Goal: Information Seeking & Learning: Learn about a topic

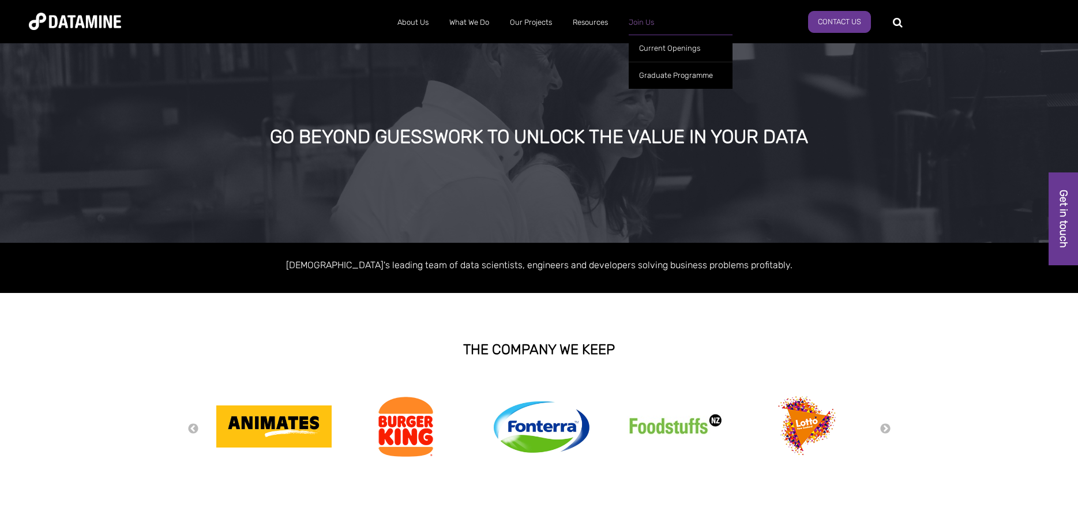
click at [629, 19] on link "Join Us" at bounding box center [641, 22] width 46 height 30
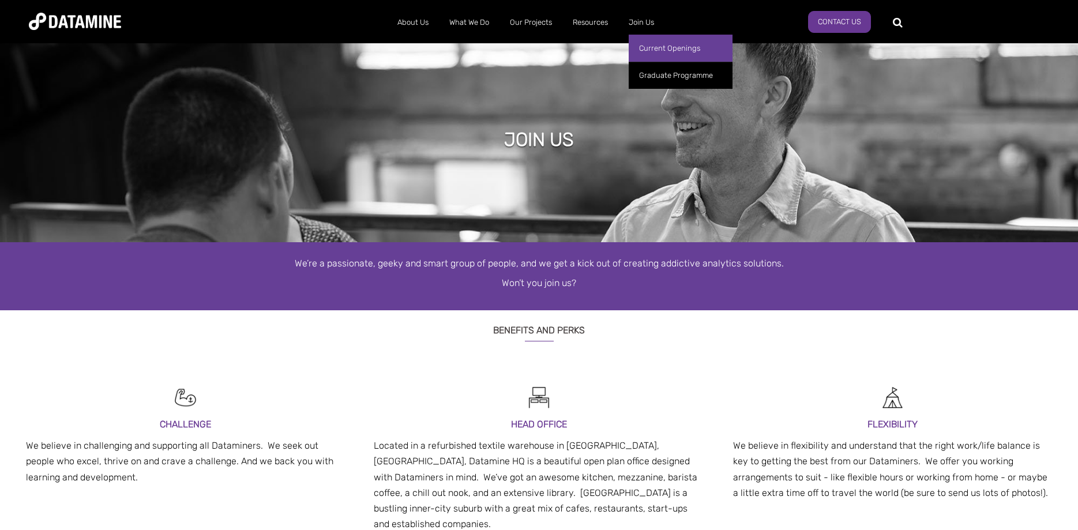
click at [663, 49] on link "Current Openings" at bounding box center [681, 48] width 104 height 27
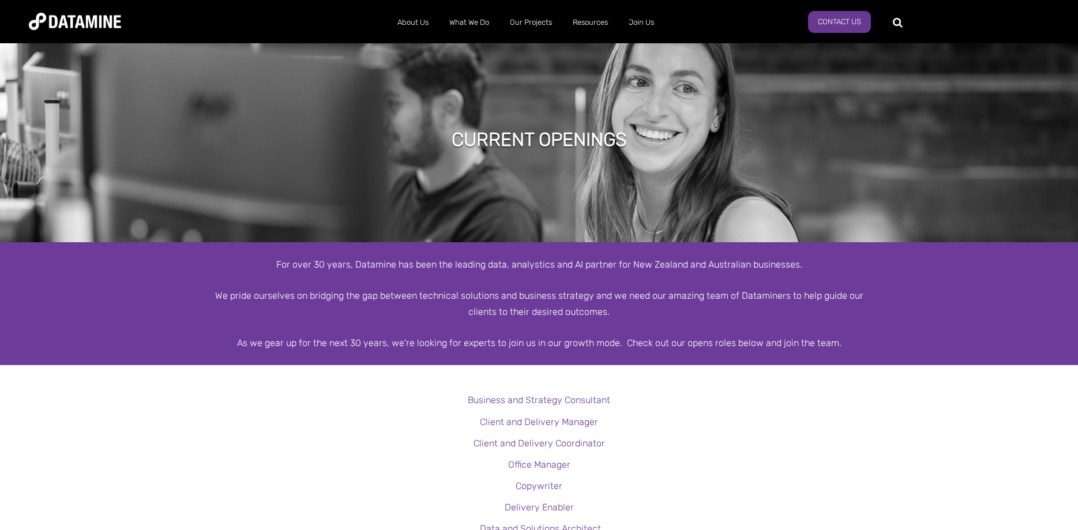
scroll to position [133, 0]
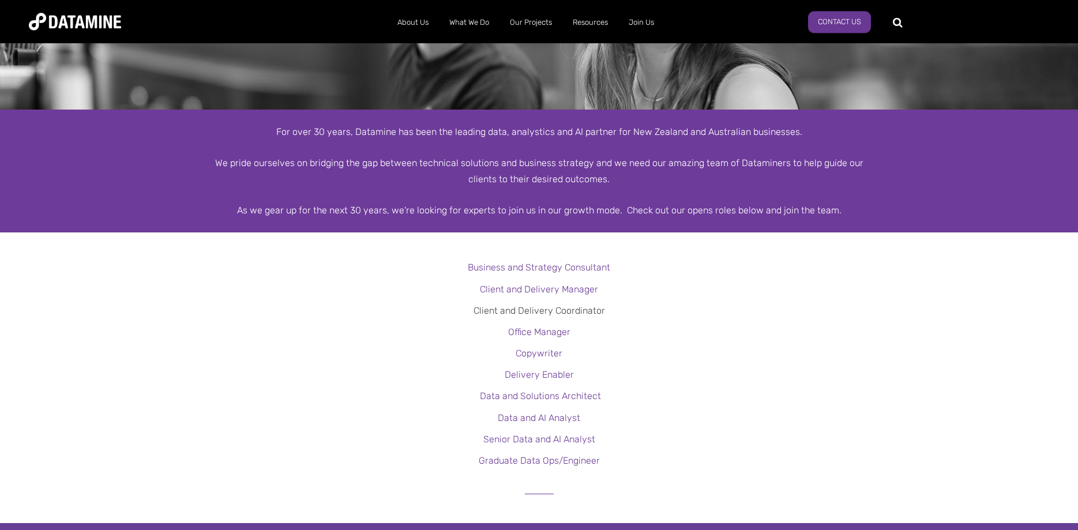
click at [576, 311] on link "Client and Delivery Coordinator" at bounding box center [540, 310] width 132 height 11
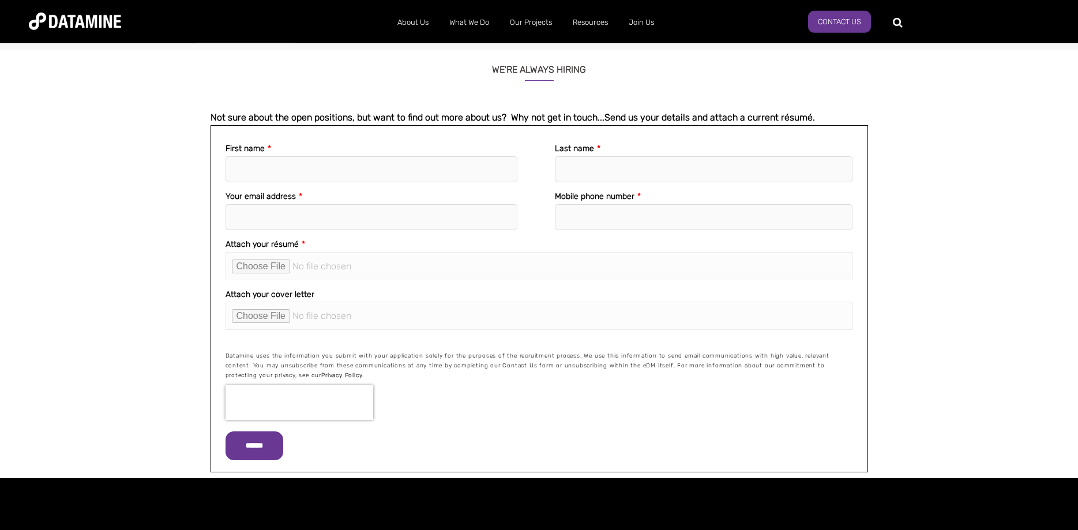
scroll to position [1099, 0]
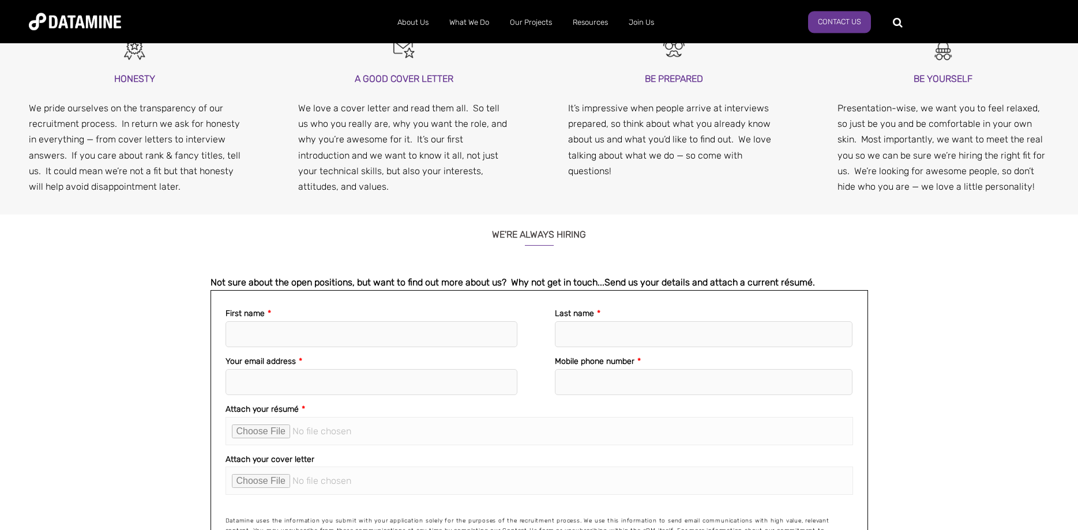
drag, startPoint x: 917, startPoint y: 269, endPoint x: 913, endPoint y: 202, distance: 67.1
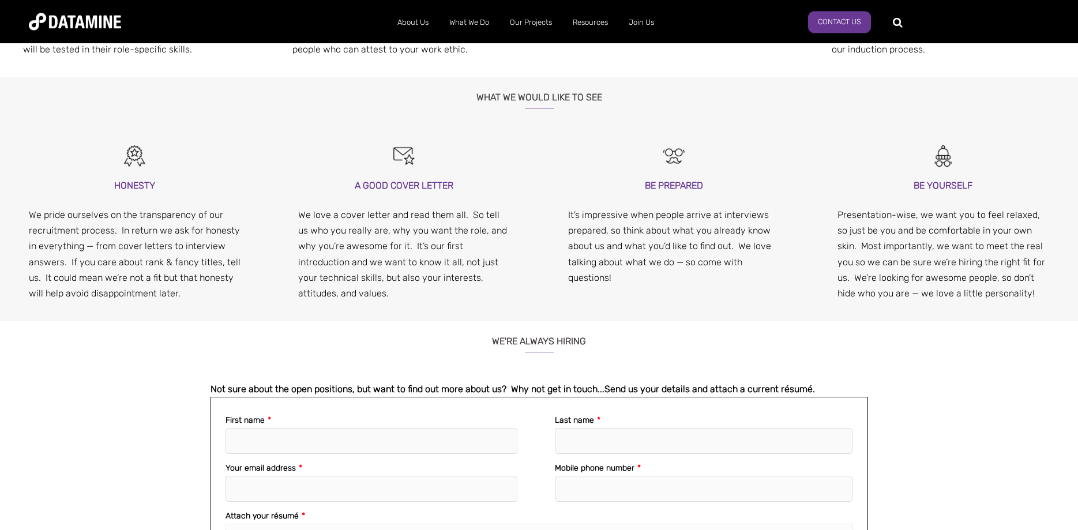
drag, startPoint x: 932, startPoint y: 264, endPoint x: 937, endPoint y: 236, distance: 28.7
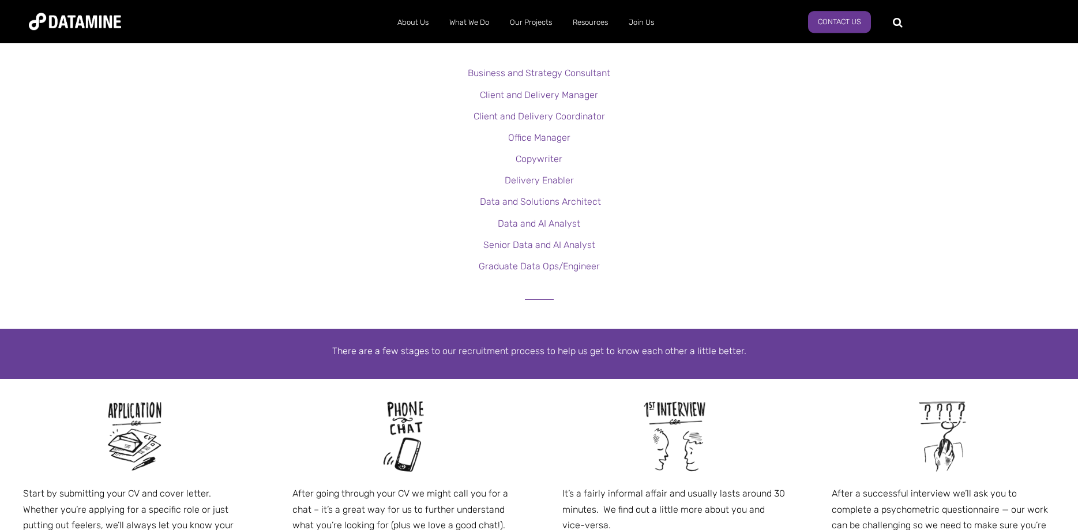
drag, startPoint x: 716, startPoint y: 324, endPoint x: 720, endPoint y: 225, distance: 98.7
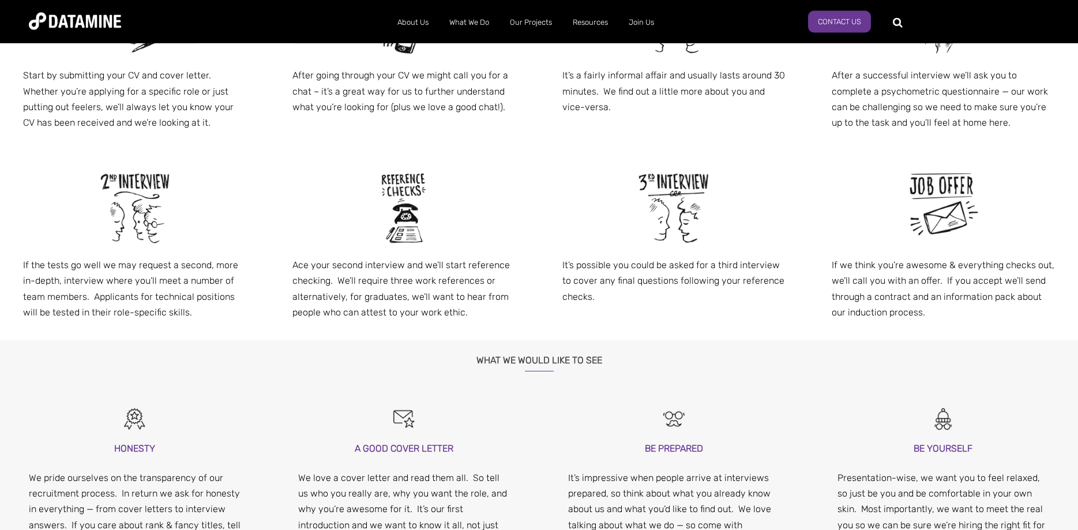
drag, startPoint x: 709, startPoint y: 292, endPoint x: 708, endPoint y: 311, distance: 19.1
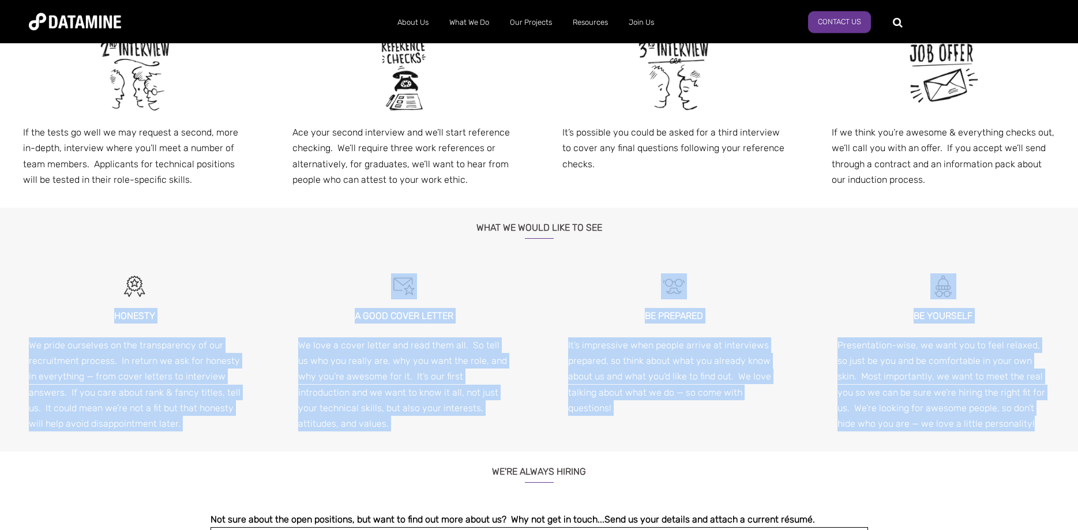
drag, startPoint x: 109, startPoint y: 311, endPoint x: 1022, endPoint y: 434, distance: 921.3
click at [1022, 434] on span "HONESTY We pride ourselves on the transparency of our recruitment process. In r…" at bounding box center [539, 360] width 1078 height 184
copy span "HONESTY We pride ourselves on the transparency of our recruitment process. In r…"
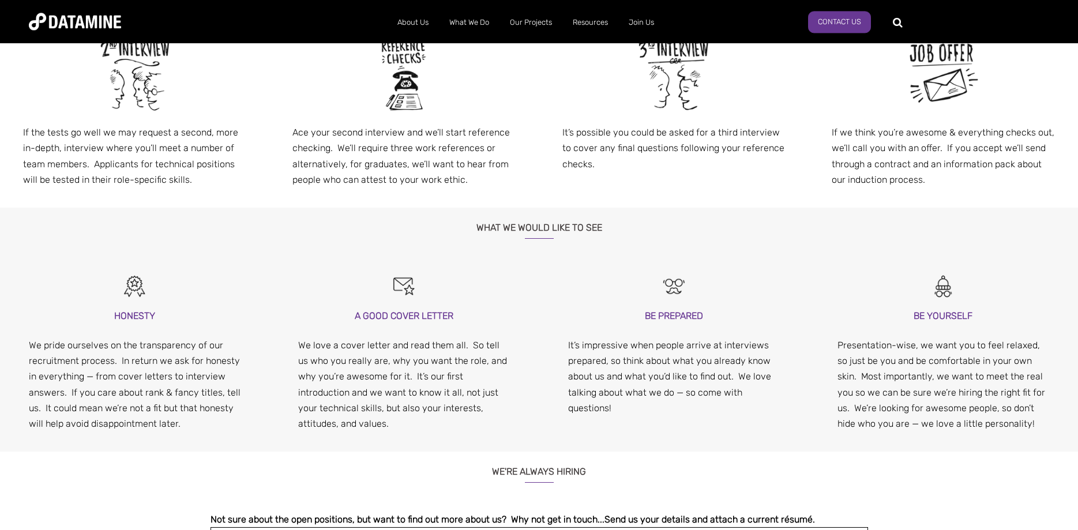
click at [740, 212] on h3 "WHAT WE WOULD LIKE TO SEE" at bounding box center [540, 223] width 658 height 31
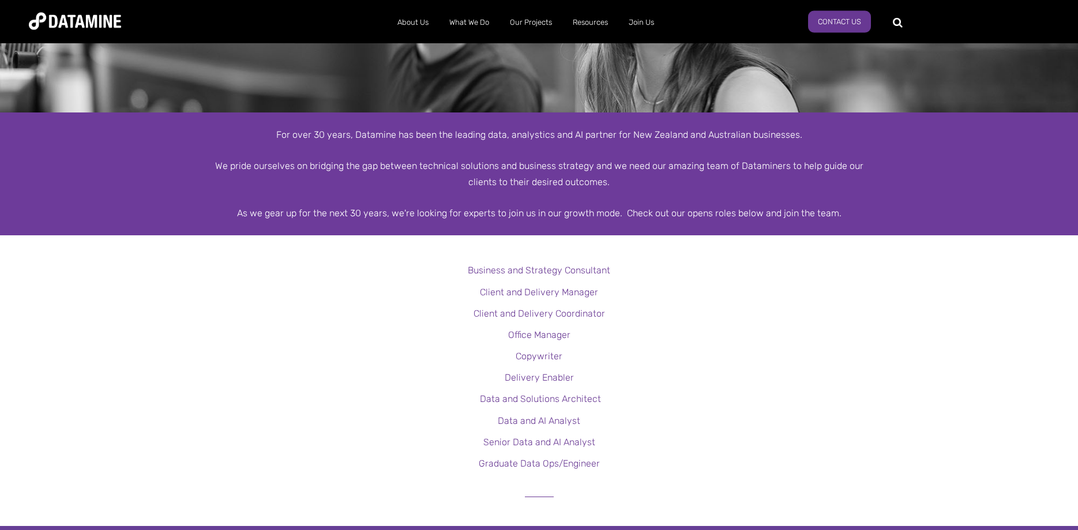
scroll to position [119, 0]
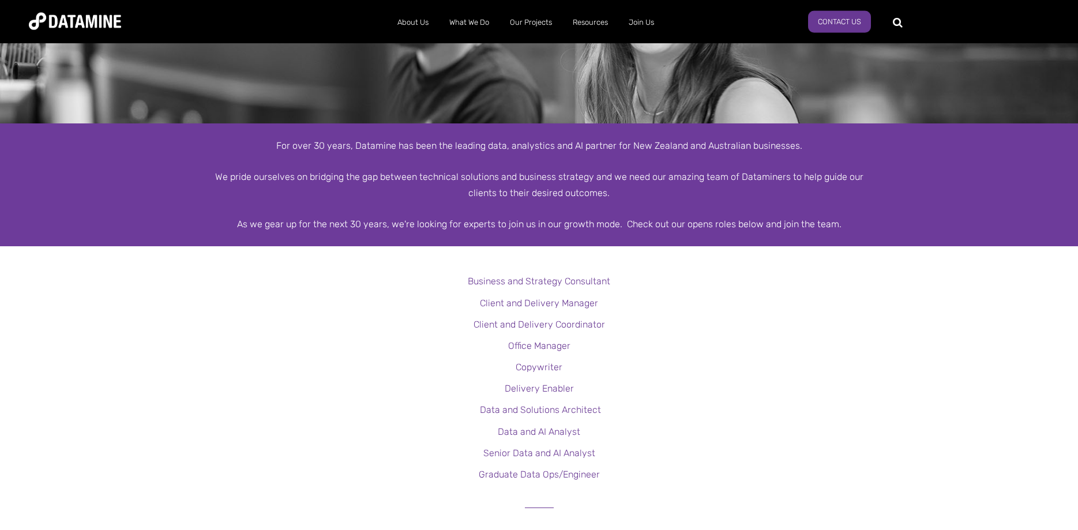
drag, startPoint x: 1060, startPoint y: 43, endPoint x: 1060, endPoint y: 37, distance: 6.3
drag, startPoint x: 967, startPoint y: 190, endPoint x: 959, endPoint y: 157, distance: 34.0
click at [959, 157] on div "For over 30 years, Datamine has been the leading data, analystics and AI partne…" at bounding box center [539, 184] width 1078 height 123
click at [960, 181] on div "For over 30 years, Datamine has been the leading data, analystics and AI partne…" at bounding box center [539, 184] width 1078 height 123
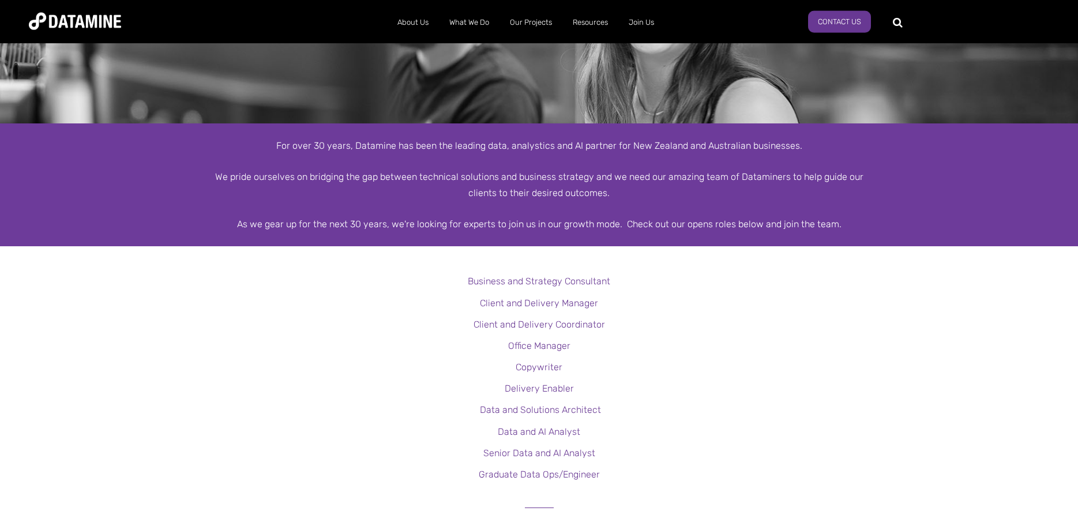
click at [812, 353] on p "Office Manager" at bounding box center [539, 346] width 1078 height 16
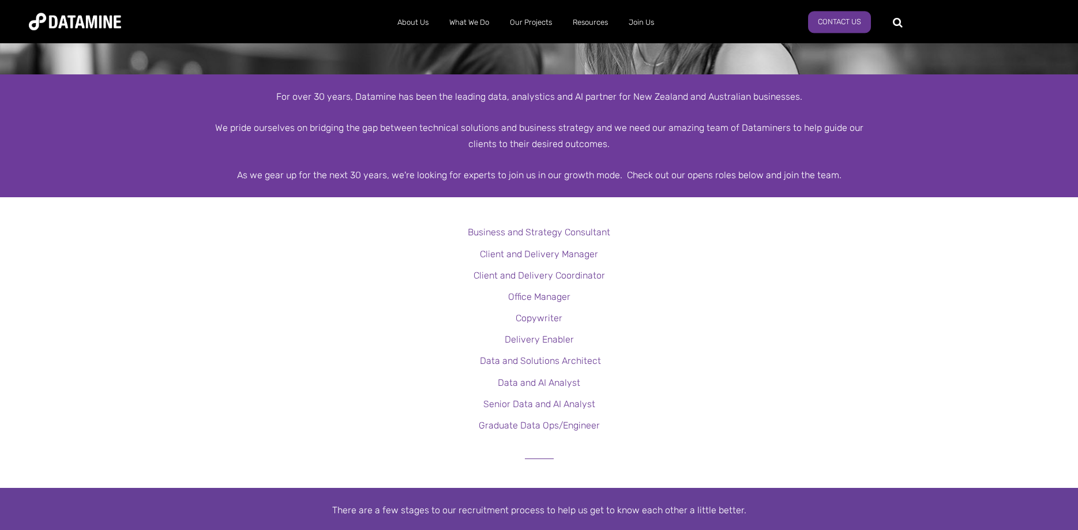
drag, startPoint x: 814, startPoint y: 341, endPoint x: 810, endPoint y: 359, distance: 17.8
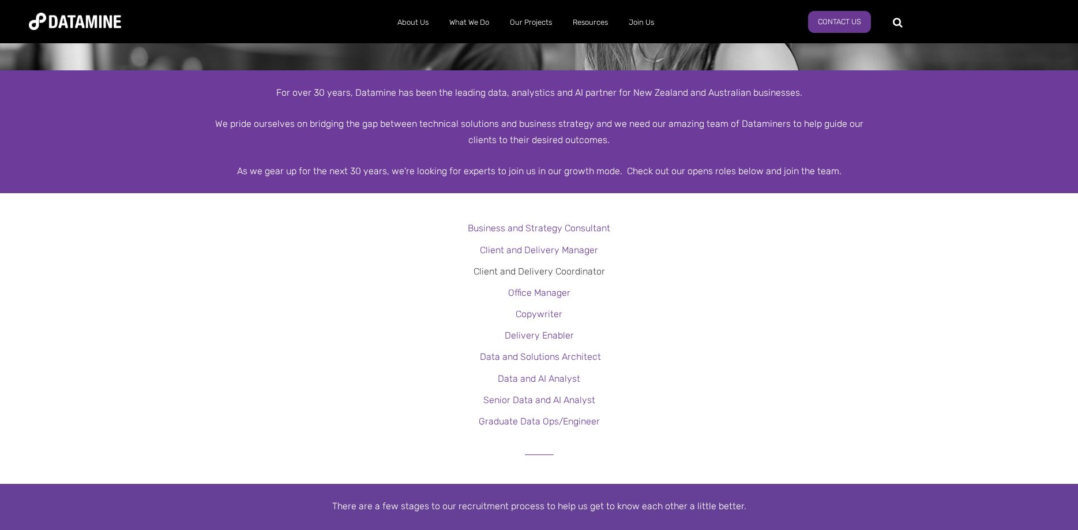
click at [591, 276] on link "Client and Delivery Coordinator" at bounding box center [540, 271] width 132 height 11
click at [831, 311] on p "Copywriter" at bounding box center [539, 314] width 1078 height 16
click at [543, 297] on link "Office Manager" at bounding box center [539, 292] width 62 height 11
